Goal: Transaction & Acquisition: Book appointment/travel/reservation

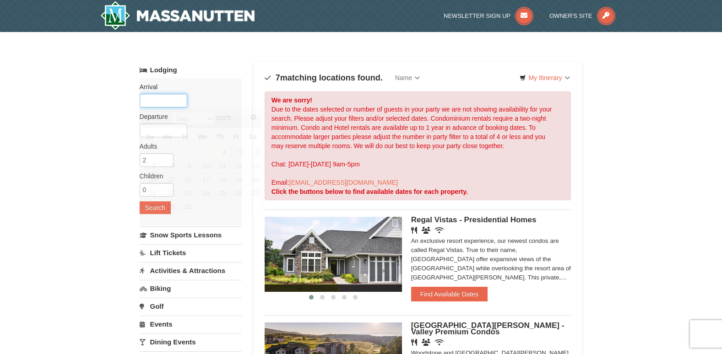
click at [163, 101] on input "text" at bounding box center [164, 101] width 48 height 14
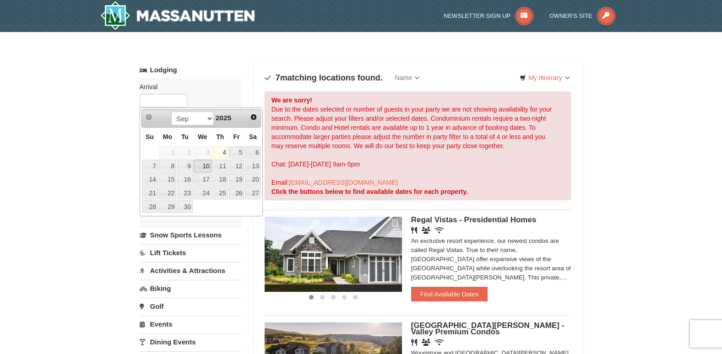
click at [208, 167] on link "10" at bounding box center [203, 166] width 18 height 13
type input "[DATE]"
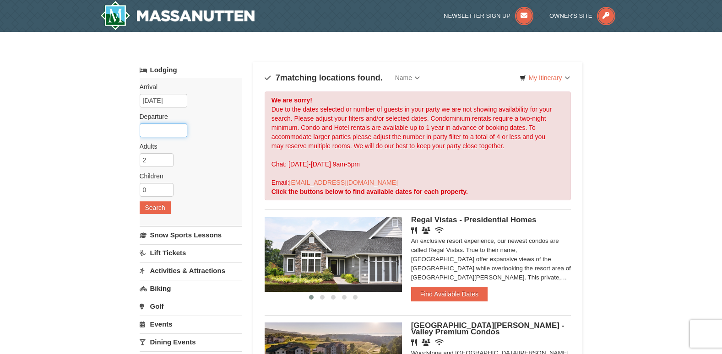
click at [167, 134] on input "text" at bounding box center [164, 131] width 48 height 14
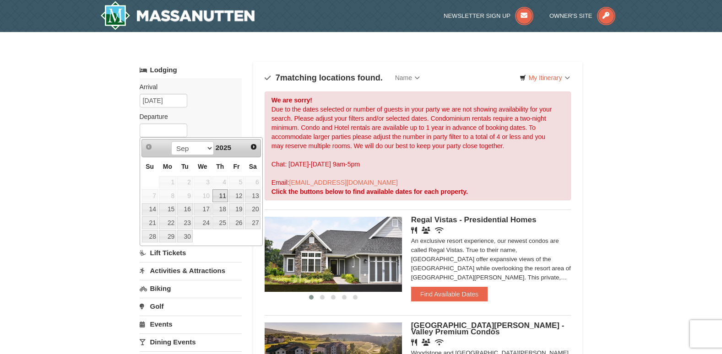
click at [207, 198] on span "10" at bounding box center [203, 196] width 18 height 13
click at [209, 115] on label "Departure Please format dates MM/DD/YYYY Please format dates MM/DD/YYYY" at bounding box center [187, 116] width 95 height 9
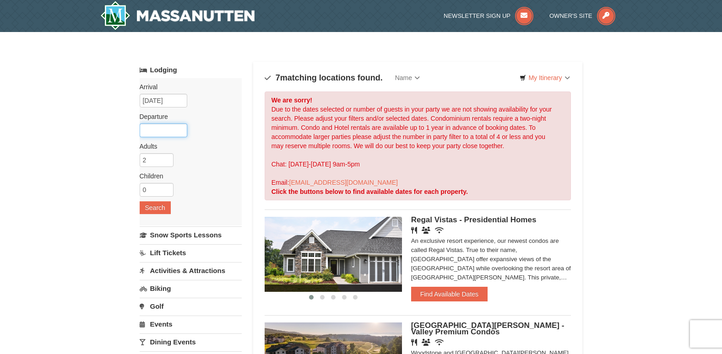
click at [172, 125] on input "text" at bounding box center [164, 131] width 48 height 14
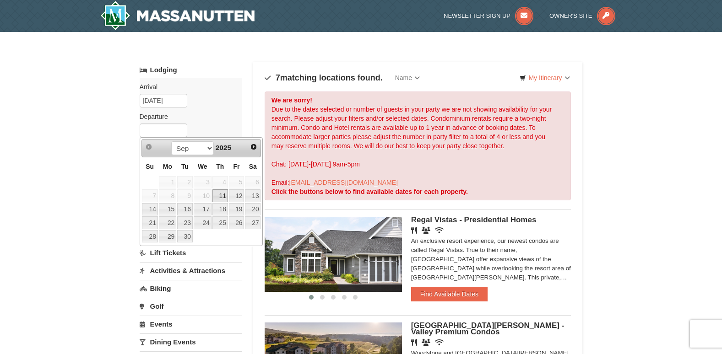
click at [223, 196] on link "11" at bounding box center [220, 196] width 16 height 13
type input "09/11/2025"
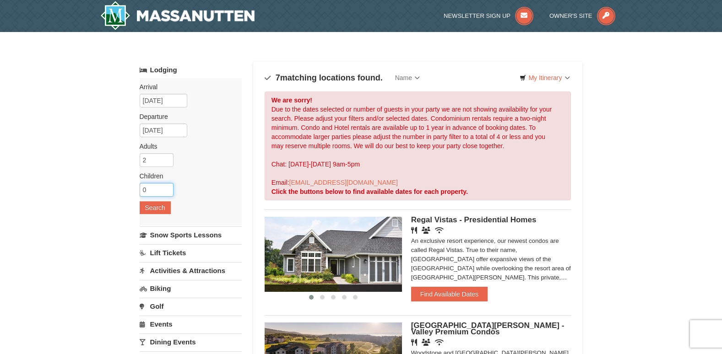
click at [162, 189] on input "0" at bounding box center [157, 190] width 34 height 14
click at [168, 188] on input "1" at bounding box center [157, 190] width 34 height 14
click at [168, 188] on input "2" at bounding box center [157, 190] width 34 height 14
click at [168, 188] on input "3" at bounding box center [157, 190] width 34 height 14
type input "4"
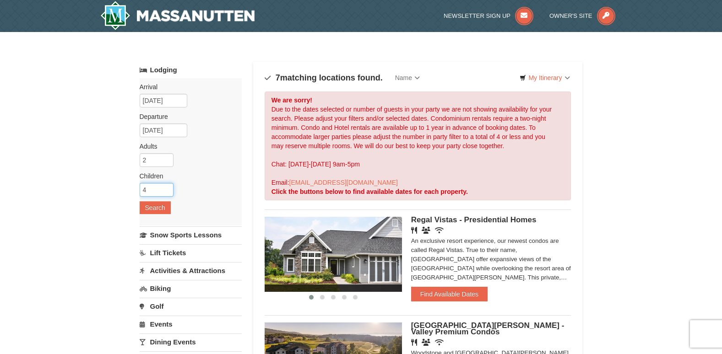
click at [168, 188] on input "4" at bounding box center [157, 190] width 34 height 14
click at [160, 206] on button "Search" at bounding box center [155, 207] width 31 height 13
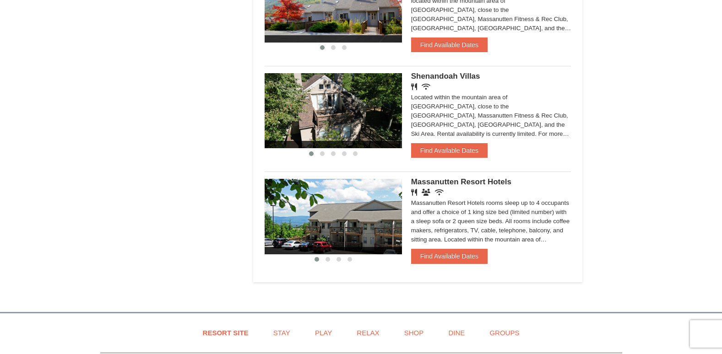
scroll to position [687, 0]
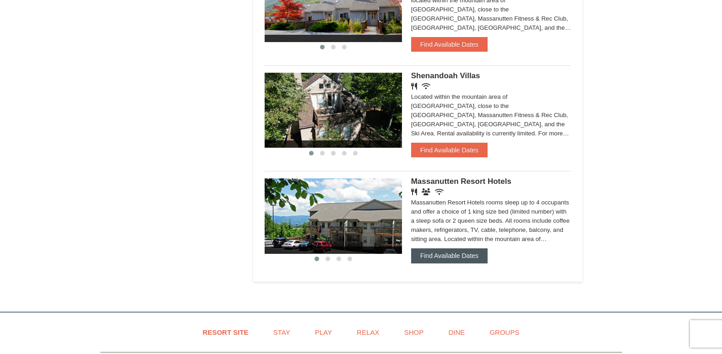
click at [475, 257] on button "Find Available Dates" at bounding box center [449, 256] width 76 height 15
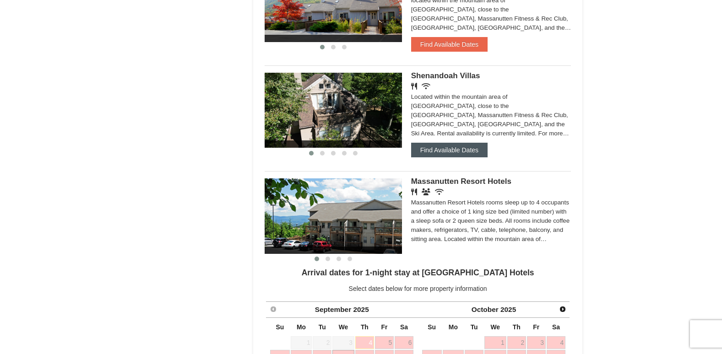
click at [480, 147] on button "Find Available Dates" at bounding box center [449, 150] width 76 height 15
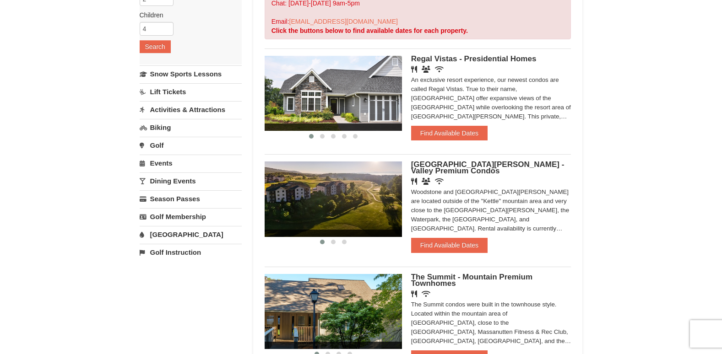
scroll to position [229, 0]
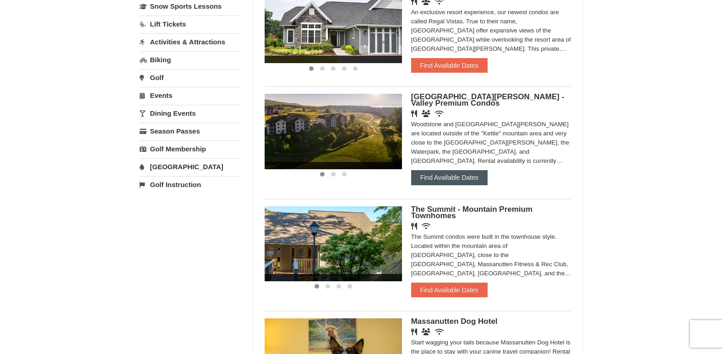
click at [474, 182] on button "Find Available Dates" at bounding box center [449, 177] width 76 height 15
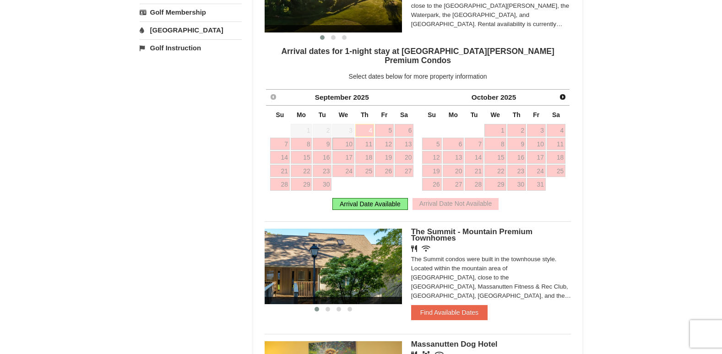
scroll to position [366, 0]
click at [347, 151] on link "17" at bounding box center [343, 157] width 22 height 13
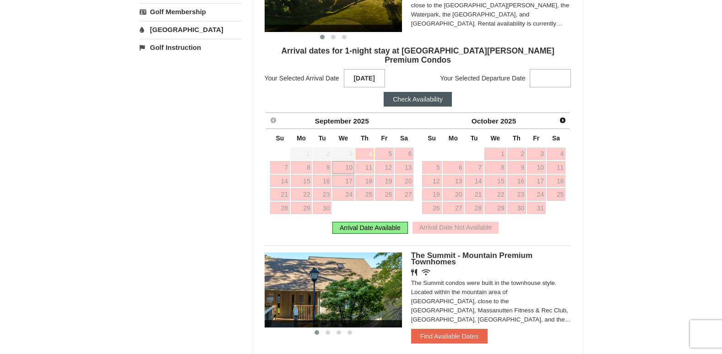
click at [348, 161] on link "10" at bounding box center [343, 167] width 22 height 13
click at [384, 161] on link "12" at bounding box center [384, 167] width 19 height 13
click at [391, 222] on div "Arrival Date Available" at bounding box center [370, 228] width 76 height 12
click at [420, 94] on button "Check Availability" at bounding box center [418, 99] width 68 height 15
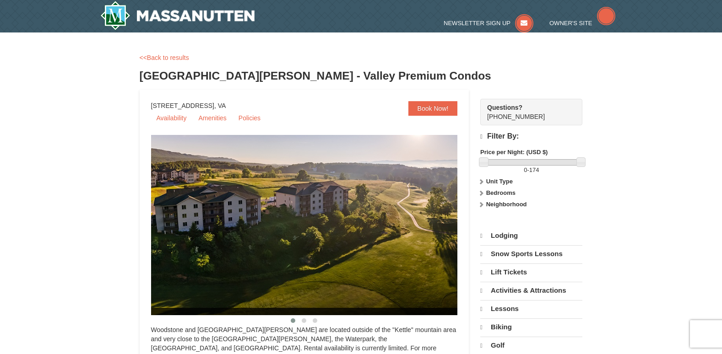
select select "9"
